Goal: Information Seeking & Learning: Learn about a topic

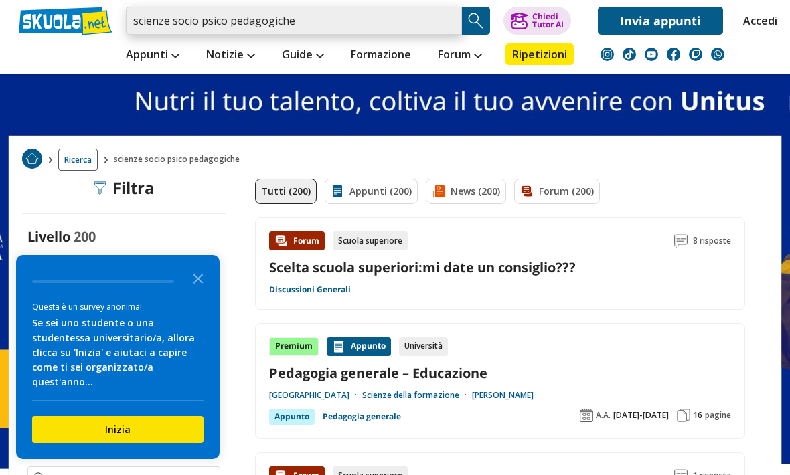
click at [458, 19] on input "scienze socio psico pedagogiche" at bounding box center [294, 21] width 336 height 28
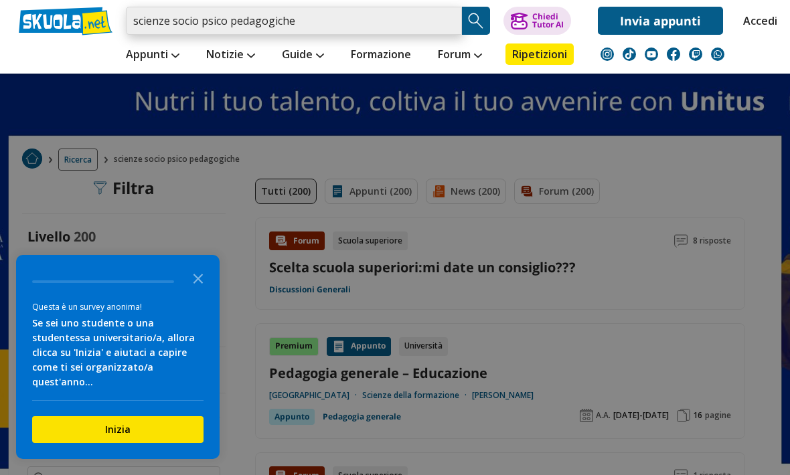
click at [450, 28] on input "scienze socio psico pedagogiche" at bounding box center [294, 21] width 336 height 28
click at [447, 25] on input "scienze socio psico pedagogiche" at bounding box center [294, 21] width 336 height 28
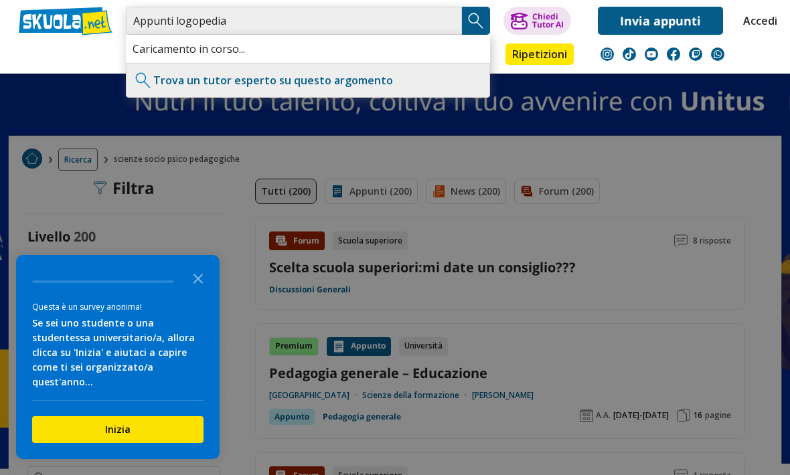
type input "Appunti logopedia"
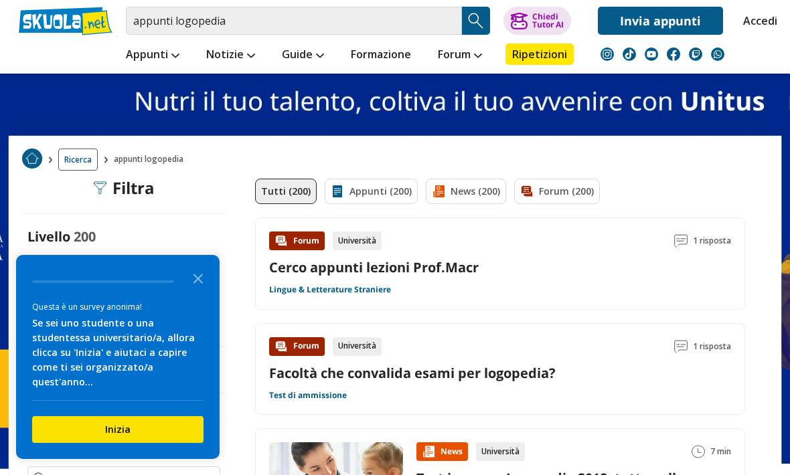
click at [395, 189] on link "Appunti (200)" at bounding box center [371, 191] width 93 height 25
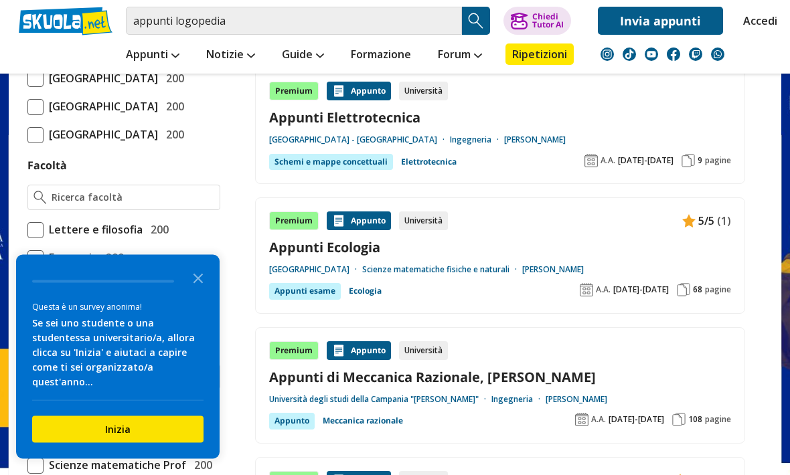
scroll to position [644, 0]
